Goal: Contribute content: Add original content to the website for others to see

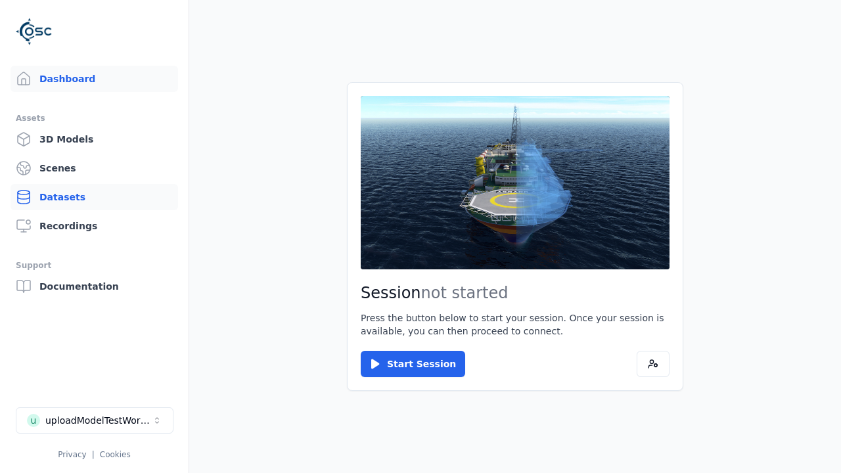
click at [94, 197] on link "Datasets" at bounding box center [95, 197] width 168 height 26
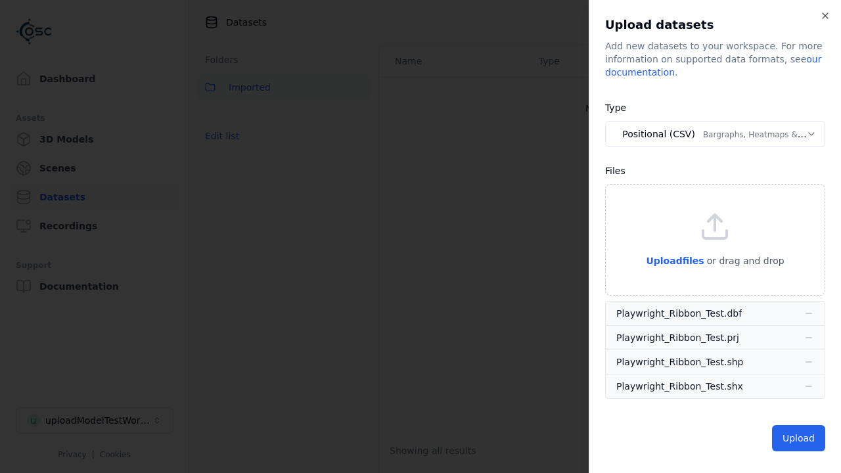
click at [715, 134] on button "Positional (CSV) Bargraphs, Heatmaps & Pins" at bounding box center [715, 134] width 220 height 26
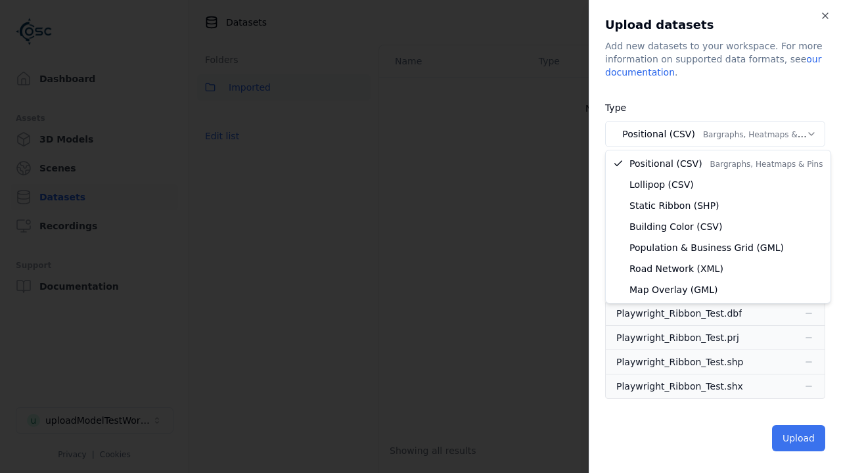
select select "*****"
click at [800, 438] on button "Upload" at bounding box center [798, 438] width 53 height 26
